Goal: Task Accomplishment & Management: Manage account settings

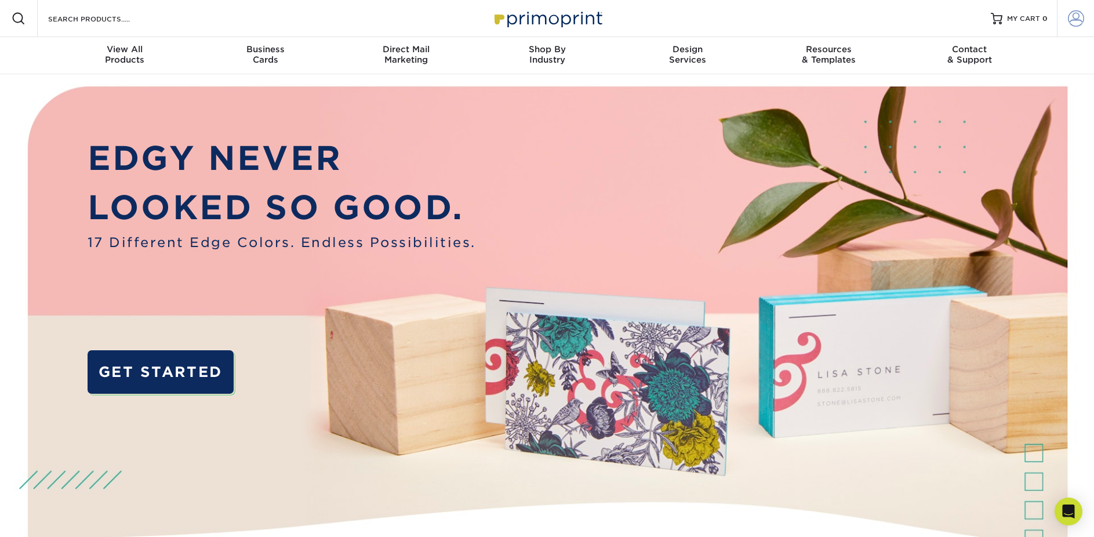
click at [1080, 17] on span at bounding box center [1076, 18] width 16 height 16
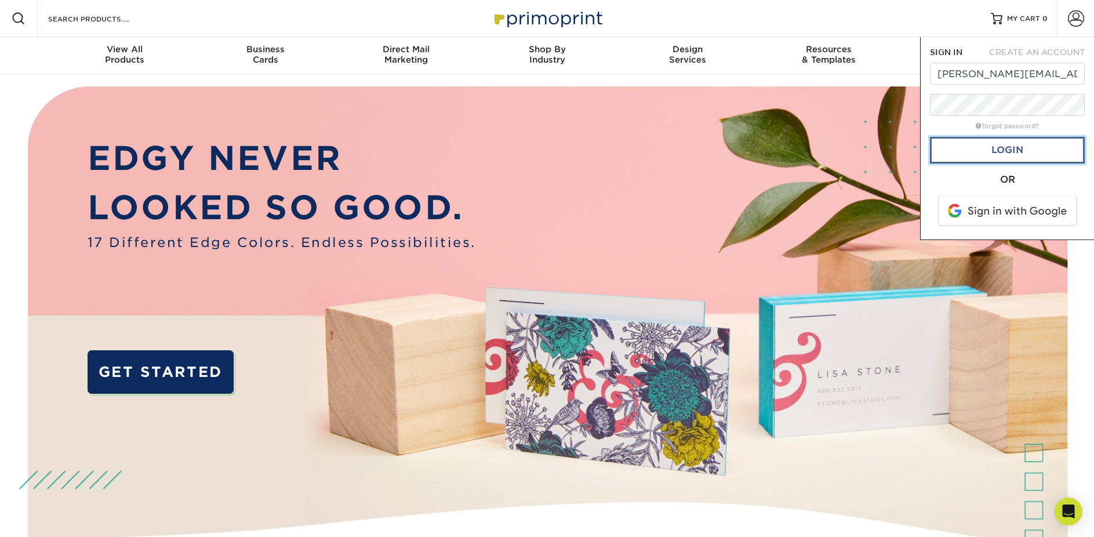
click at [999, 141] on link "Login" at bounding box center [1007, 150] width 155 height 27
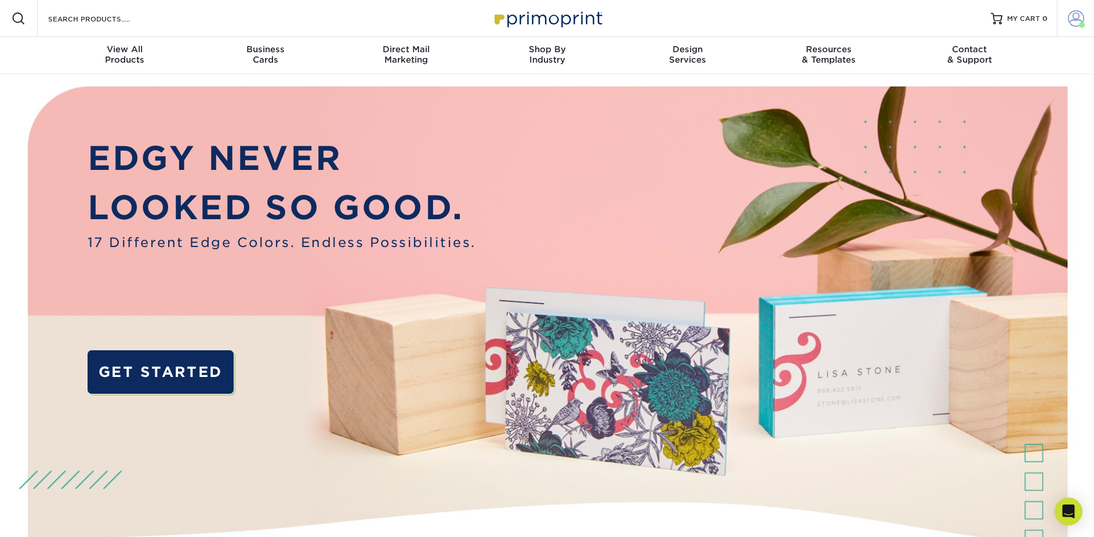
click at [1077, 17] on span at bounding box center [1076, 18] width 16 height 16
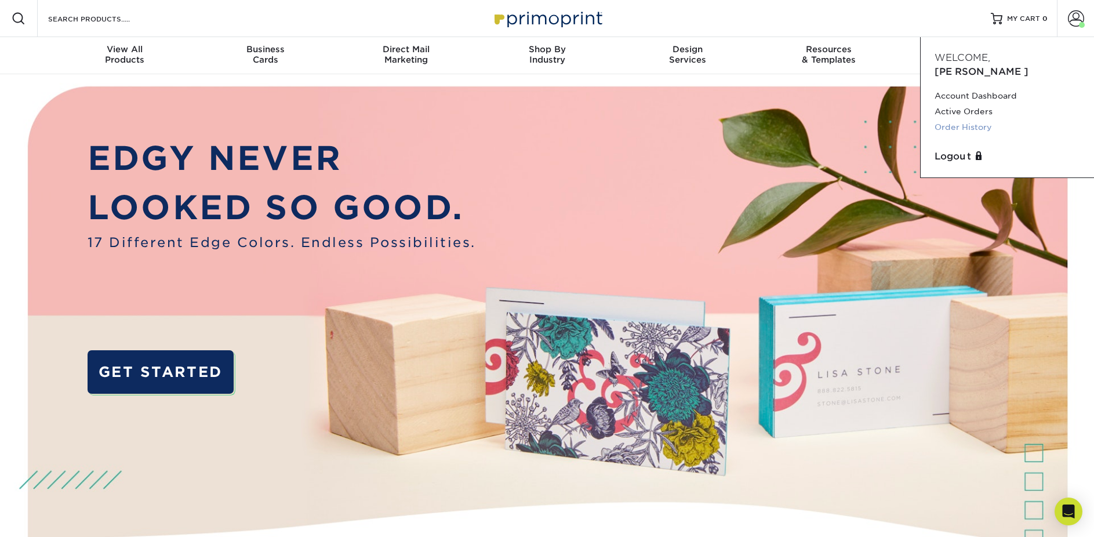
click at [966, 119] on link "Order History" at bounding box center [1006, 127] width 145 height 16
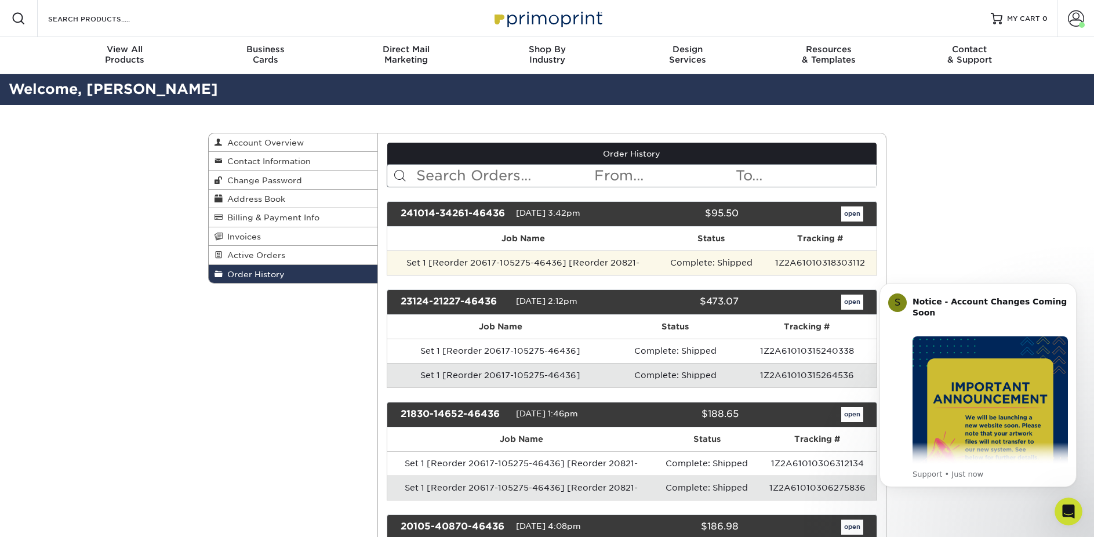
click at [518, 264] on td "Set 1 [Reorder 20617-105275-46436] [Reorder 20821-" at bounding box center [523, 262] width 272 height 24
click at [563, 262] on td "Set 1 [Reorder 20617-105275-46436] [Reorder 20821-" at bounding box center [523, 262] width 272 height 24
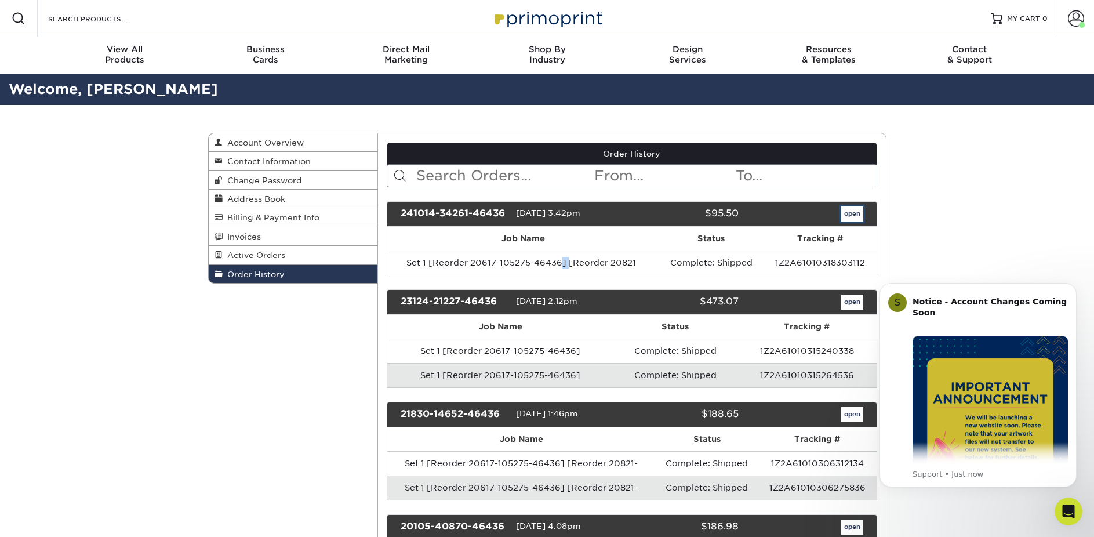
click at [843, 214] on link "open" at bounding box center [852, 213] width 22 height 15
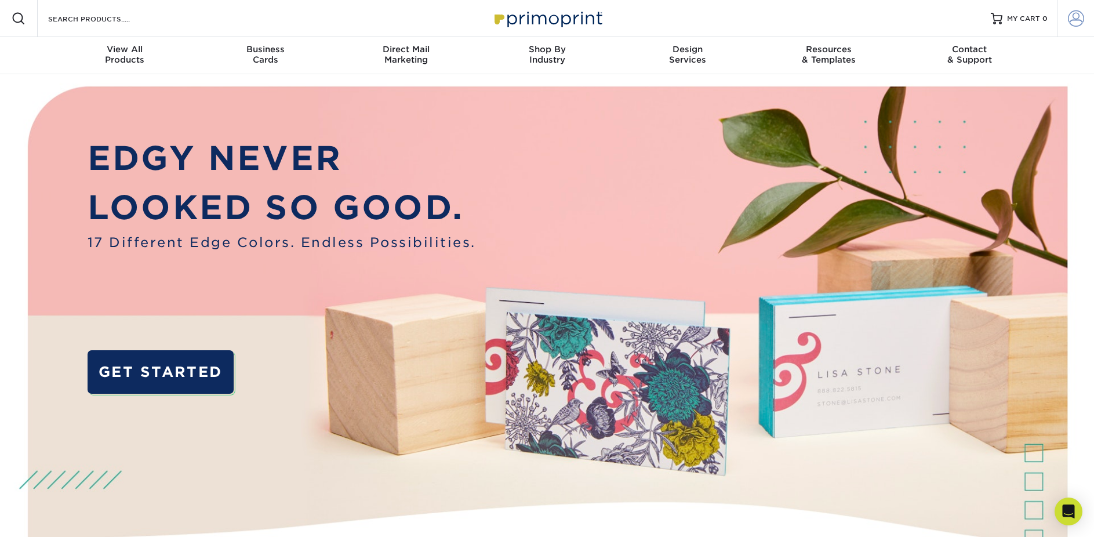
type input "William.C.Klein@gmail.com"
click at [1075, 17] on span at bounding box center [1076, 18] width 16 height 16
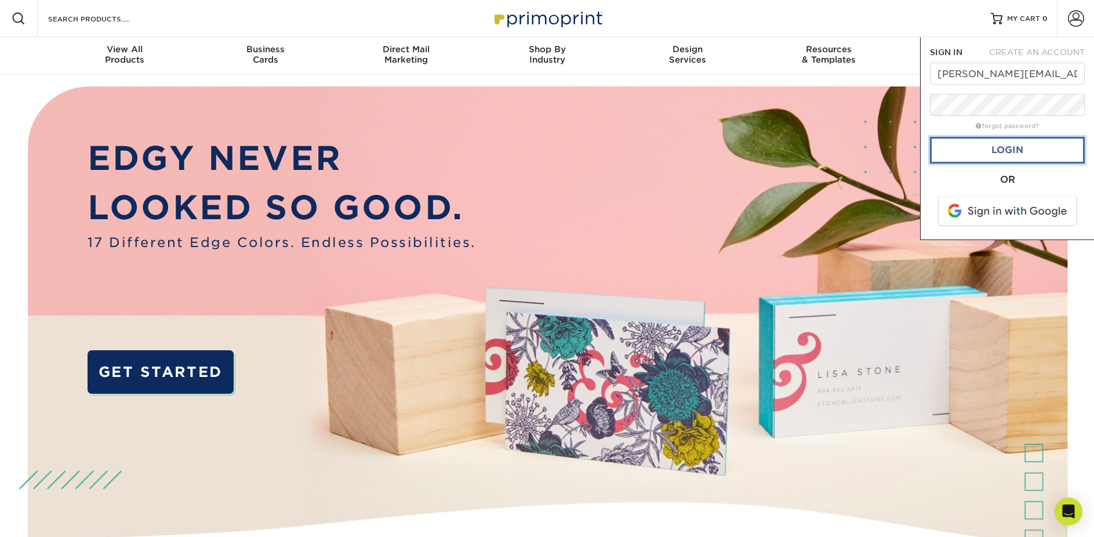
click at [1004, 142] on link "Login" at bounding box center [1007, 150] width 155 height 27
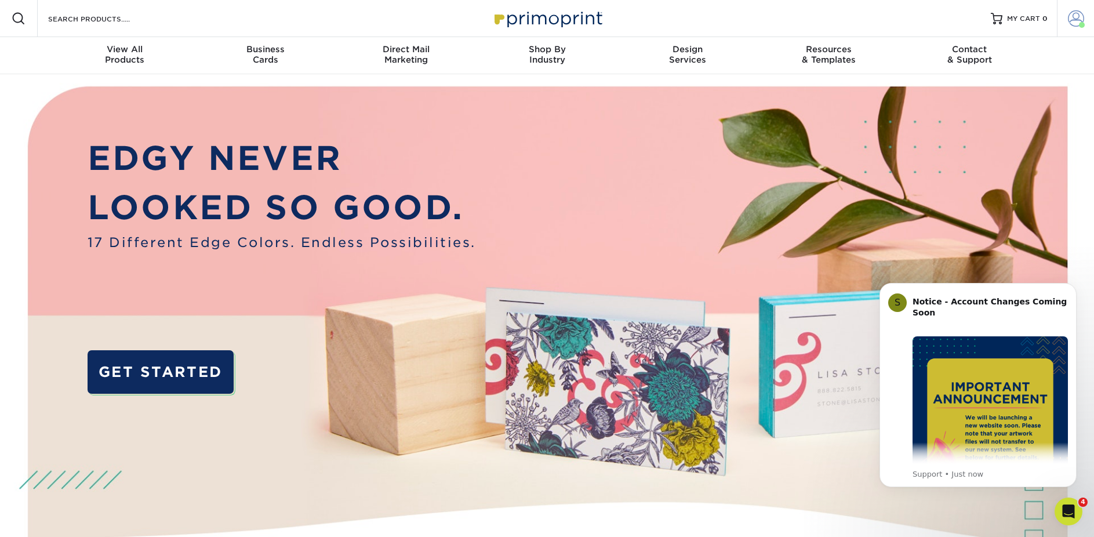
click at [1073, 17] on span at bounding box center [1076, 18] width 16 height 16
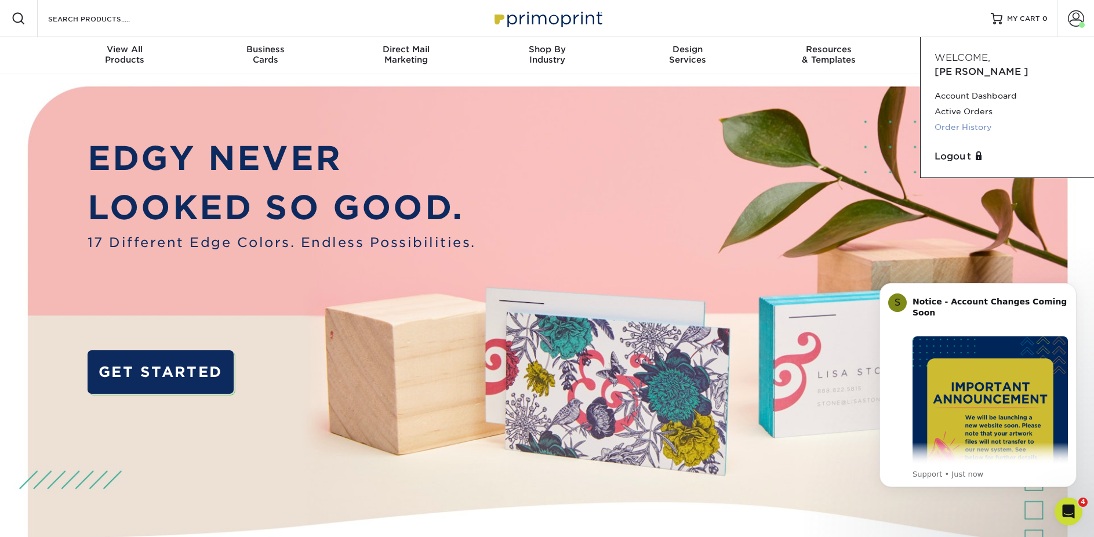
click at [972, 119] on link "Order History" at bounding box center [1006, 127] width 145 height 16
